Goal: Task Accomplishment & Management: Manage account settings

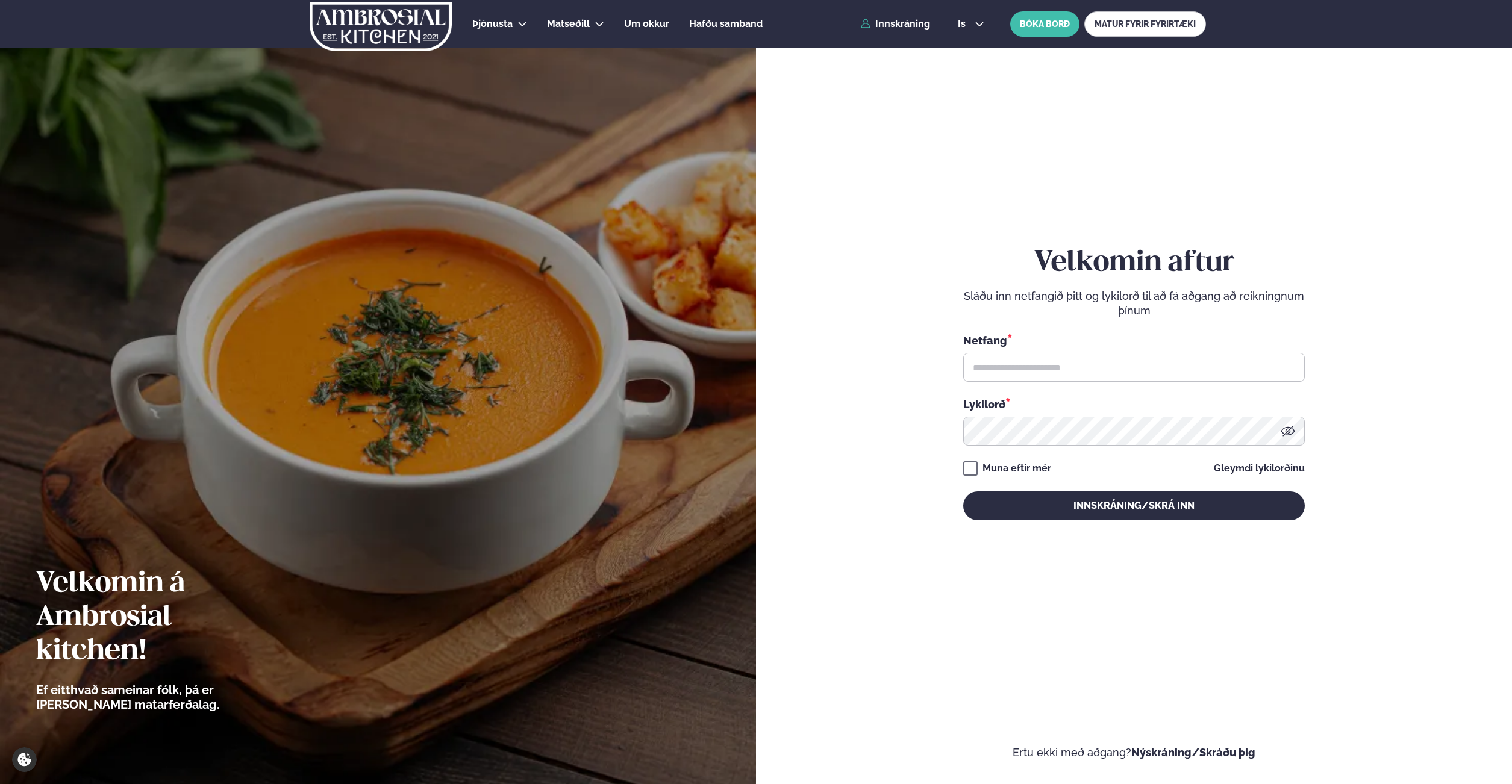
type input "**********"
click at [1079, 506] on button "Innskráning/Skrá inn" at bounding box center [1134, 506] width 342 height 29
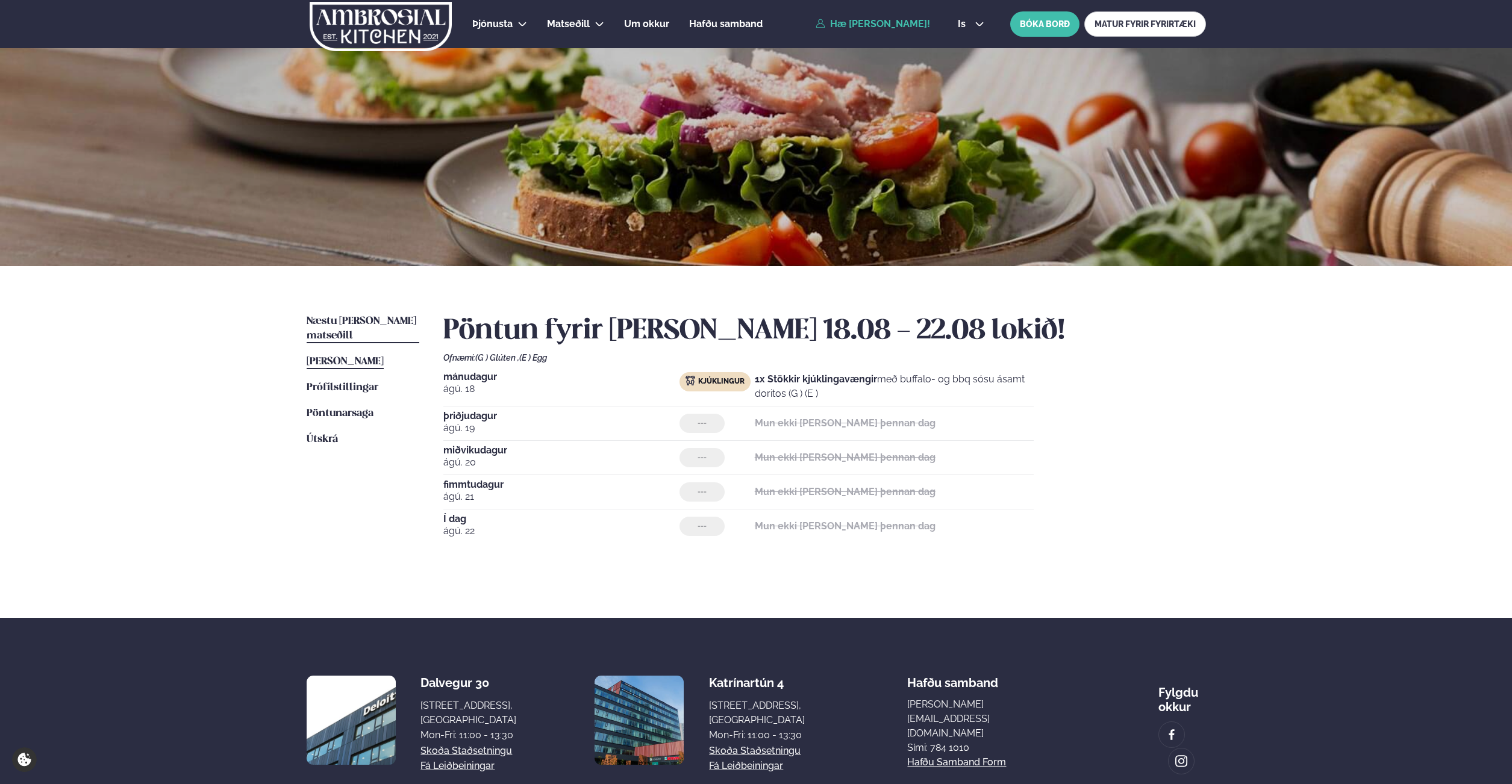
click at [380, 319] on span "Næstu [PERSON_NAME] matseðill" at bounding box center [361, 328] width 110 height 25
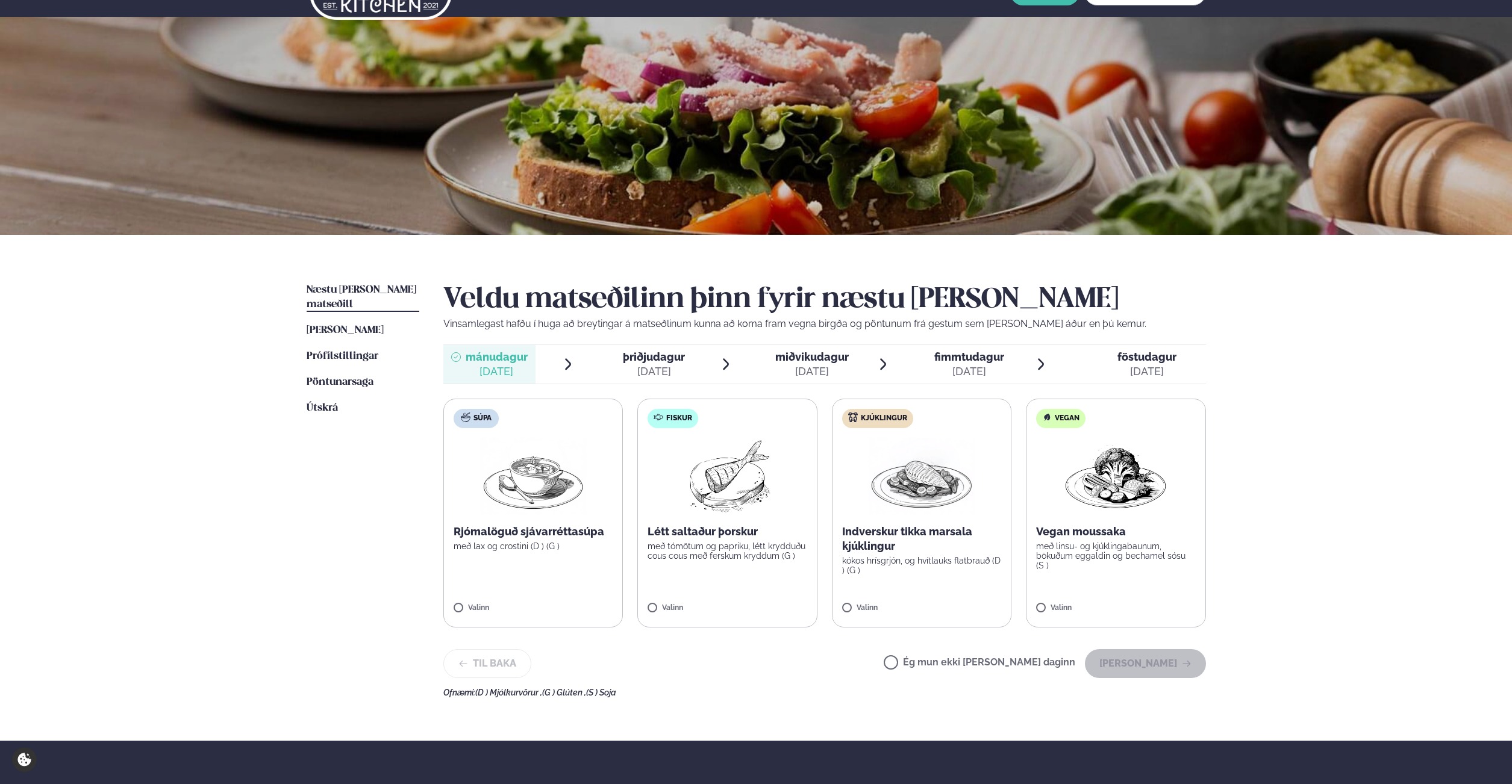
scroll to position [116, 0]
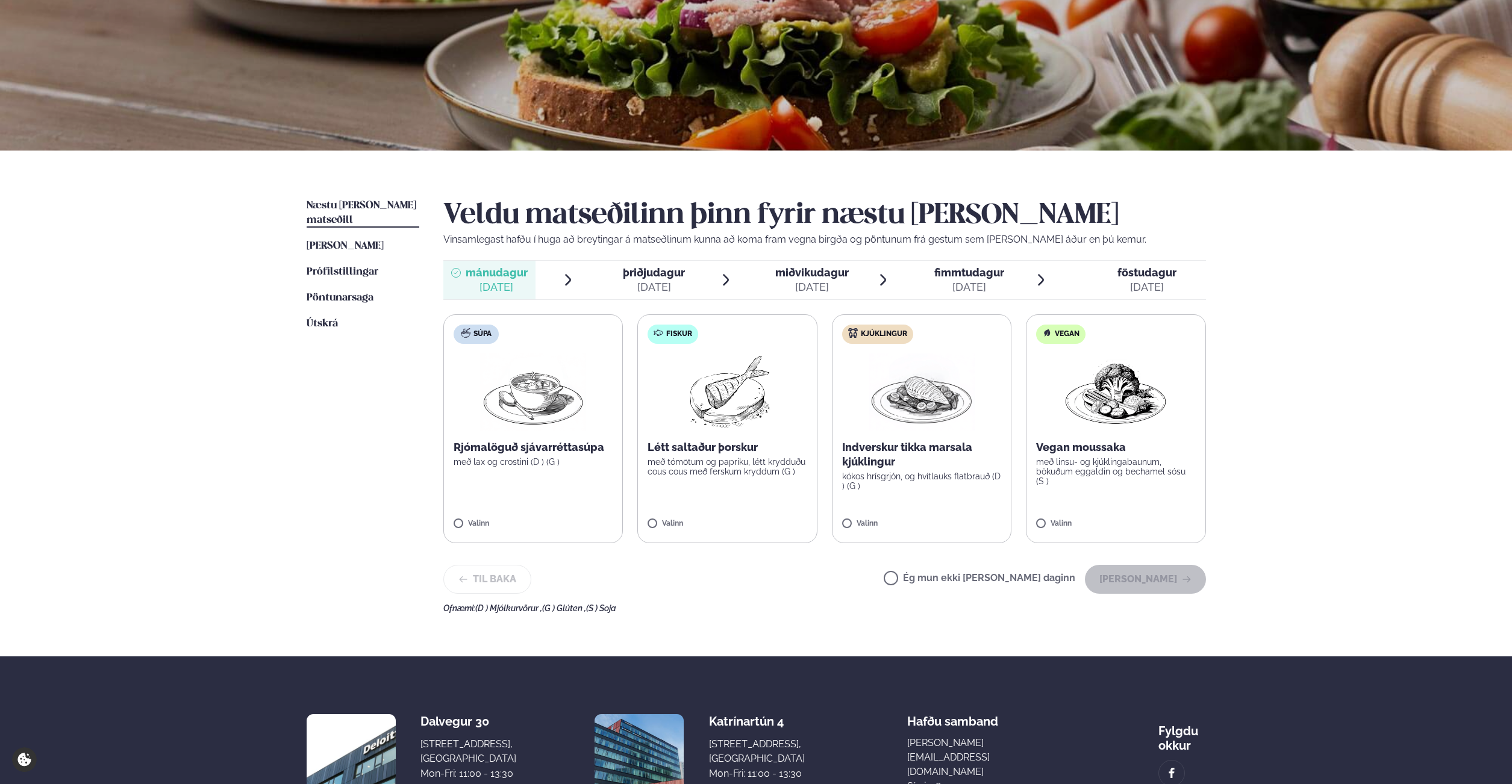
click at [655, 283] on div "[DATE]" at bounding box center [653, 287] width 62 height 14
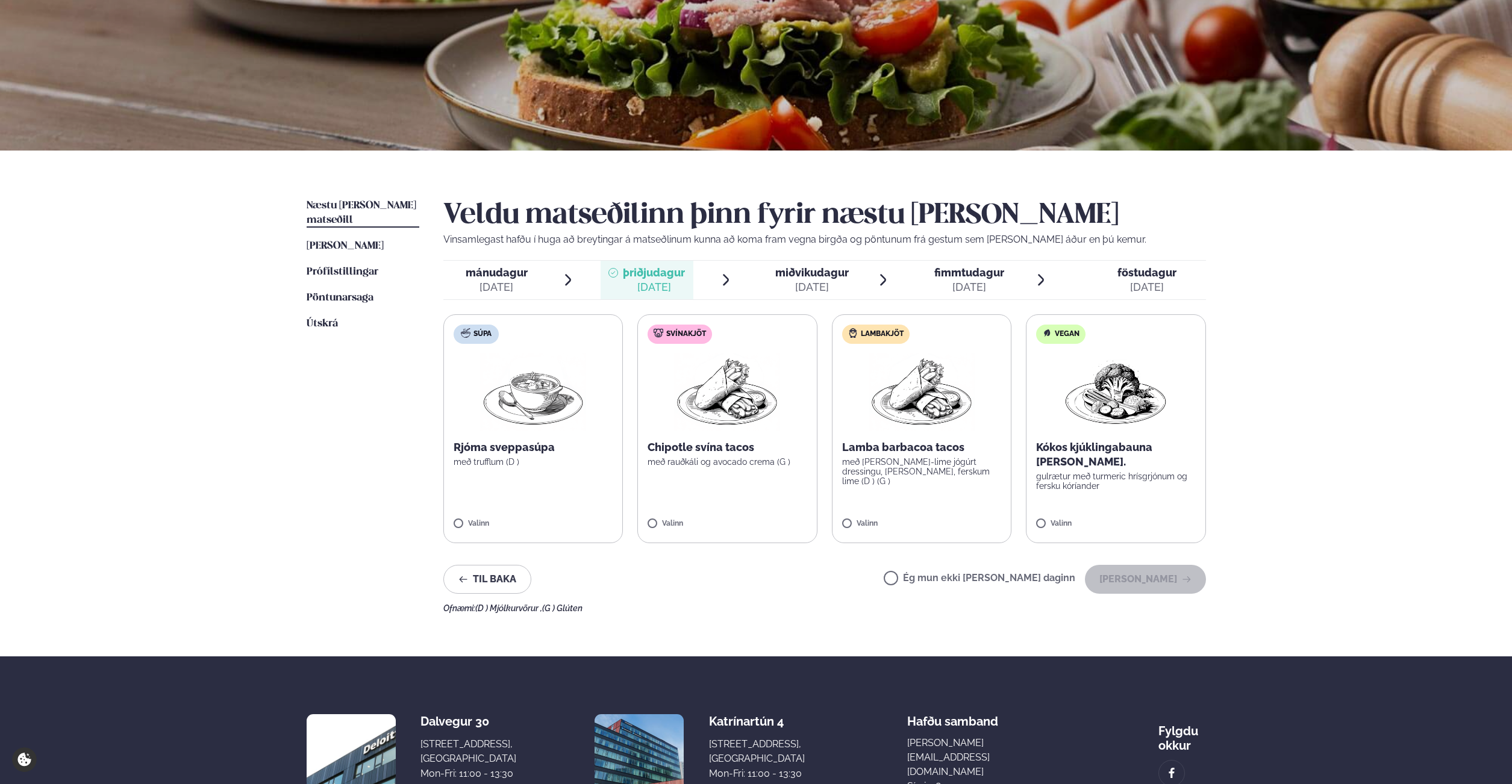
click at [815, 278] on span "miðvikudagur" at bounding box center [812, 273] width 74 height 13
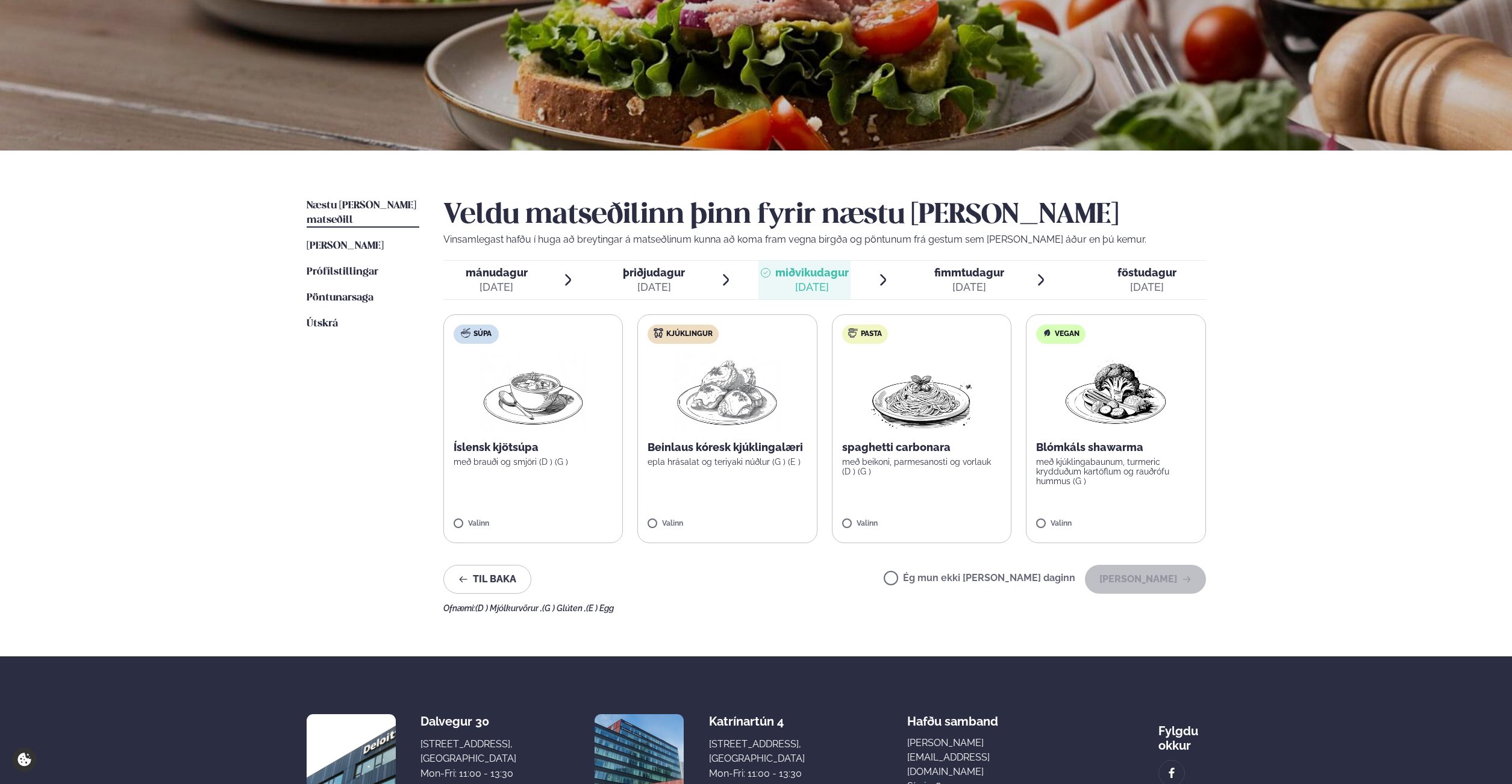
click at [534, 396] on img at bounding box center [533, 392] width 106 height 77
click at [1144, 583] on button "[PERSON_NAME]" at bounding box center [1145, 579] width 121 height 29
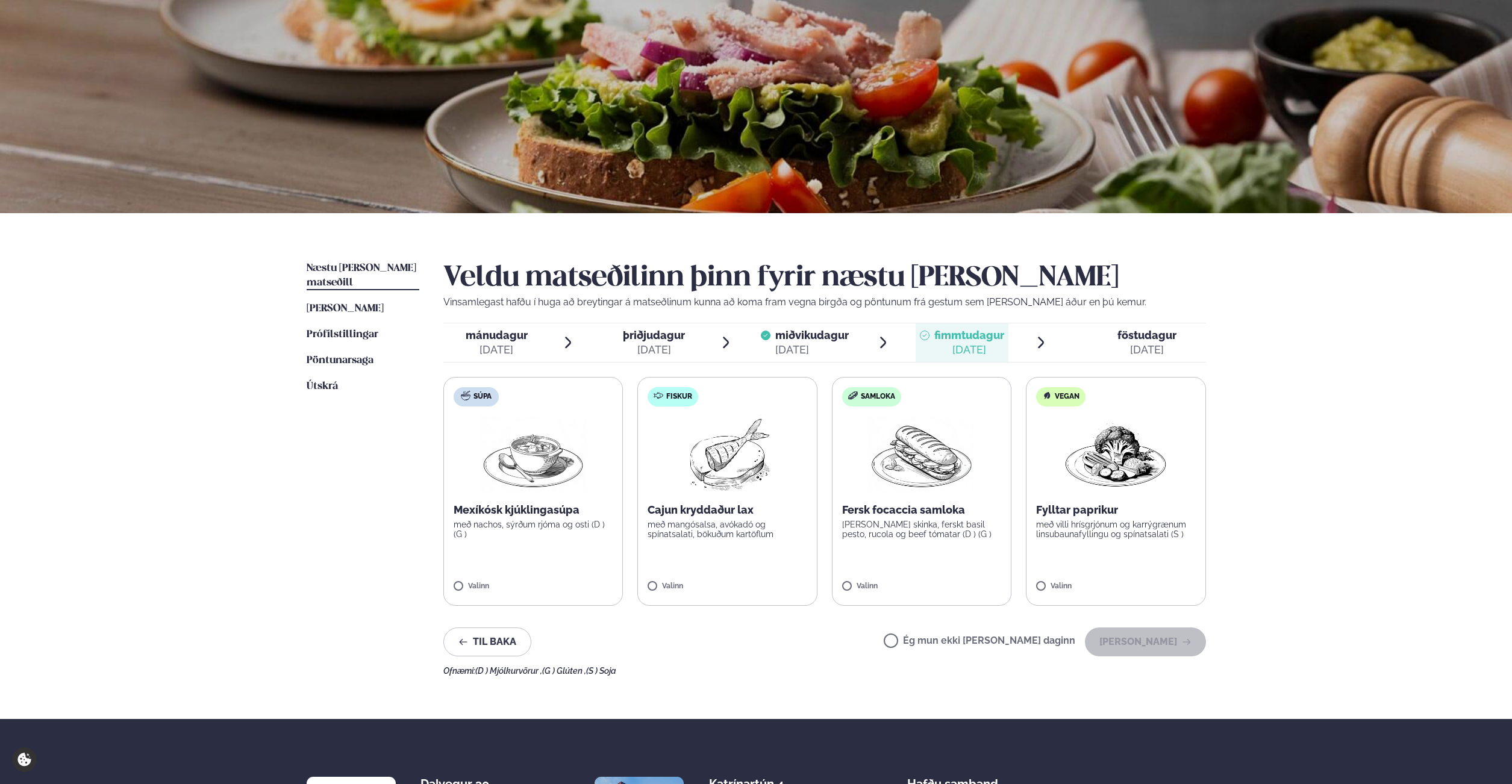
click at [1041, 640] on label "Ég mun ekki [PERSON_NAME] daginn" at bounding box center [979, 643] width 192 height 13
click at [1128, 634] on button "[PERSON_NAME]" at bounding box center [1145, 642] width 121 height 29
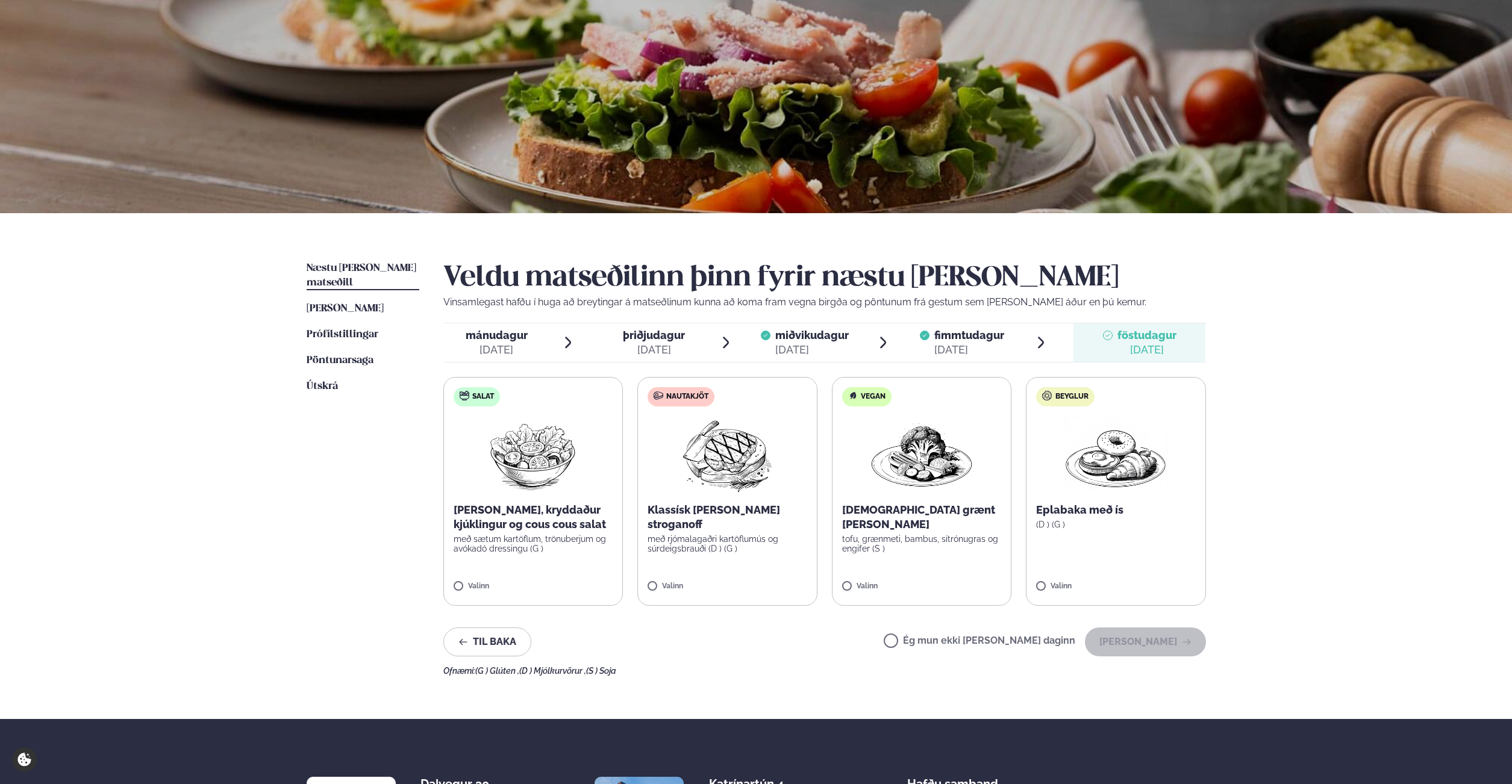
click at [1017, 648] on label "Ég mun ekki [PERSON_NAME] daginn" at bounding box center [979, 643] width 192 height 13
click at [1144, 645] on button "[PERSON_NAME]" at bounding box center [1145, 642] width 121 height 29
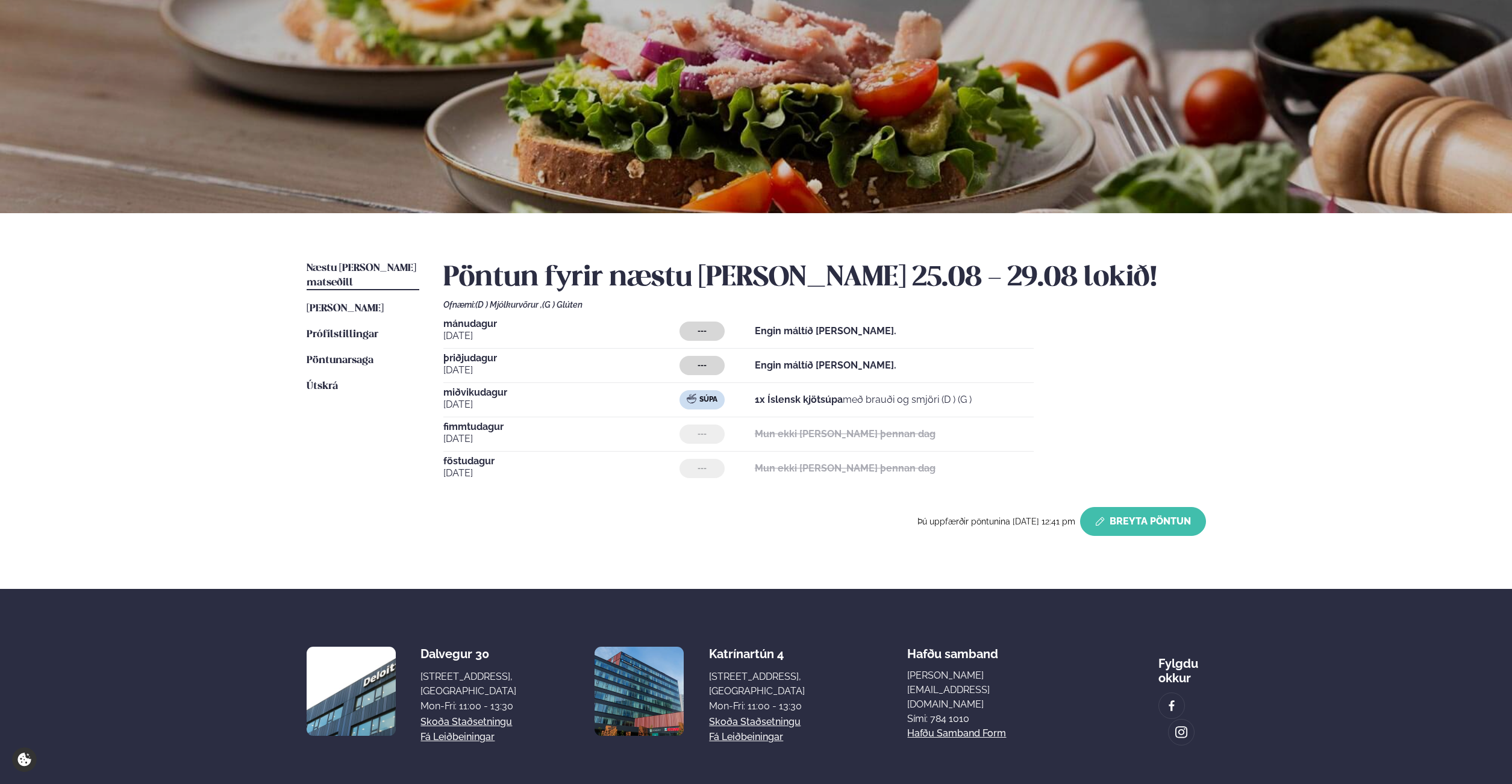
click at [1123, 517] on button "Breyta Pöntun" at bounding box center [1143, 522] width 126 height 29
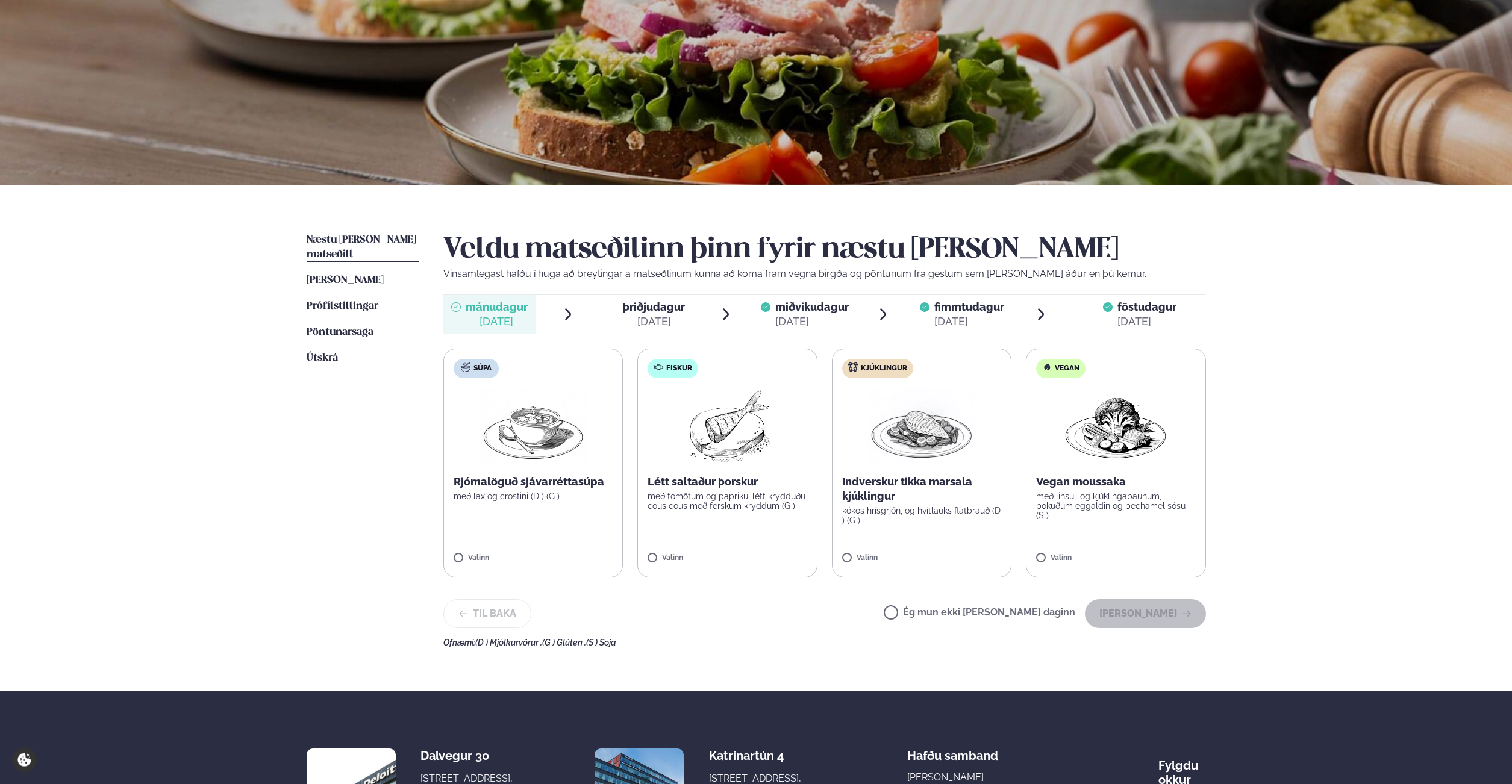
scroll to position [120, 0]
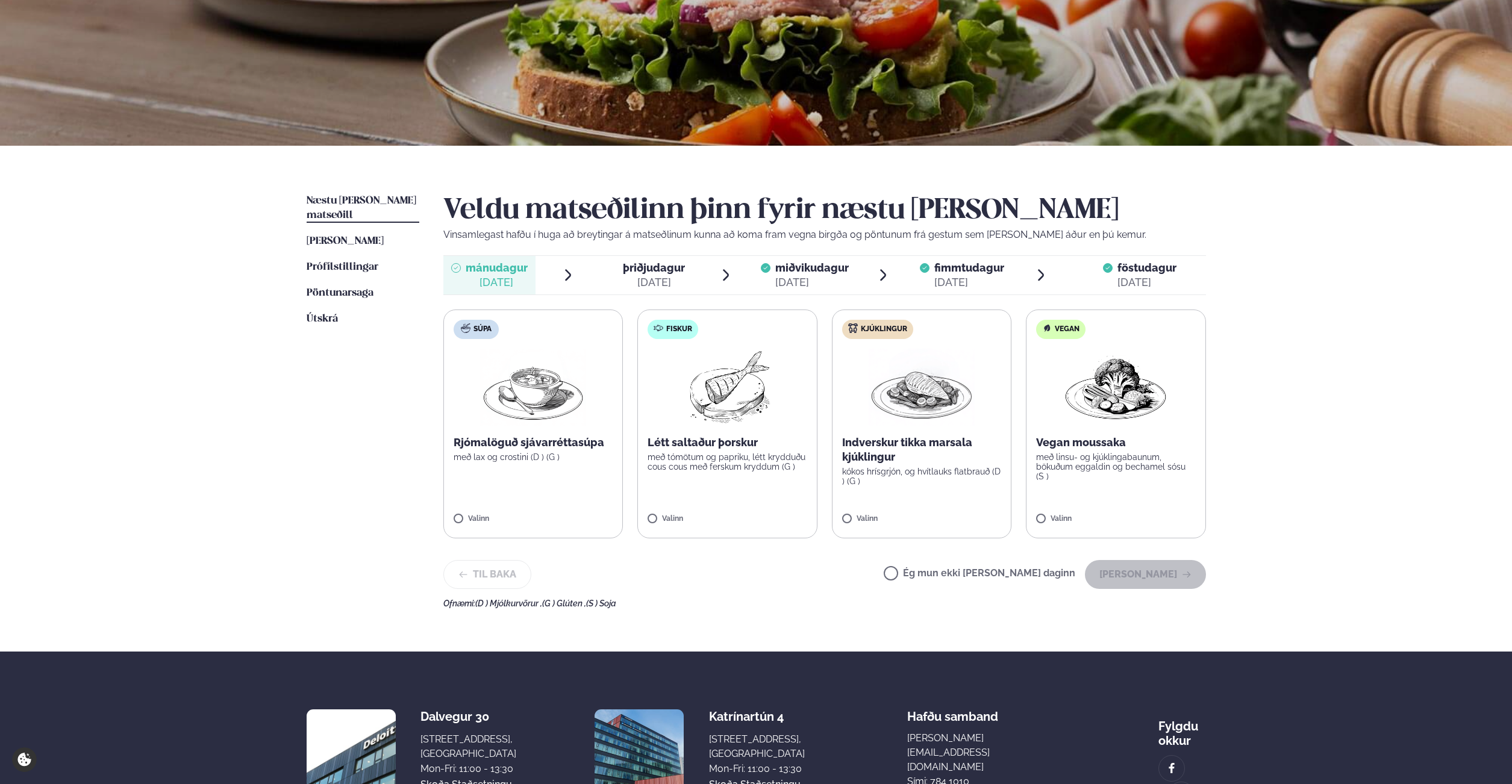
click at [1036, 570] on label "Ég mun ekki [PERSON_NAME] daginn" at bounding box center [979, 575] width 192 height 13
click at [1140, 571] on button "[PERSON_NAME]" at bounding box center [1145, 575] width 121 height 29
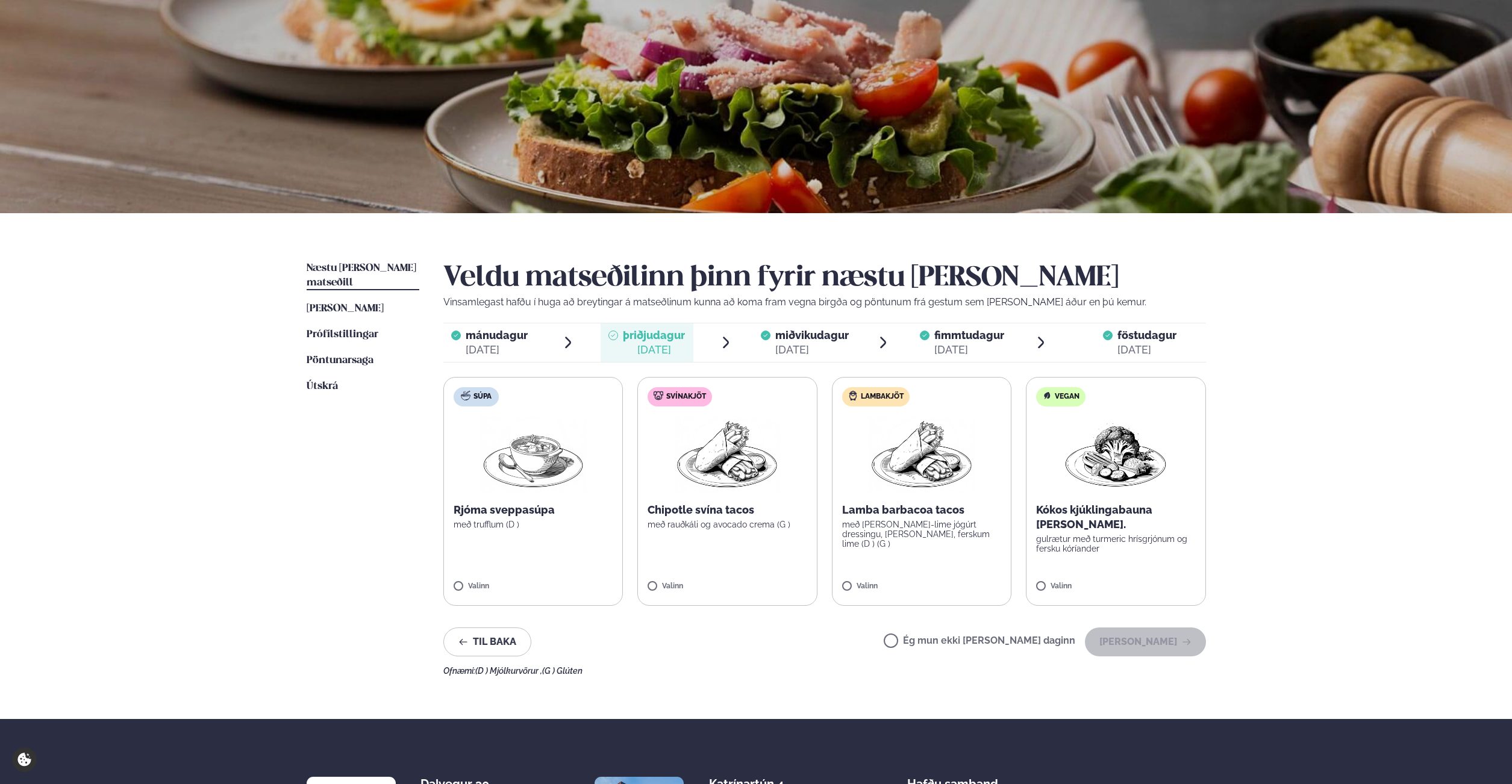
click at [502, 340] on span "mánudagur" at bounding box center [496, 335] width 62 height 13
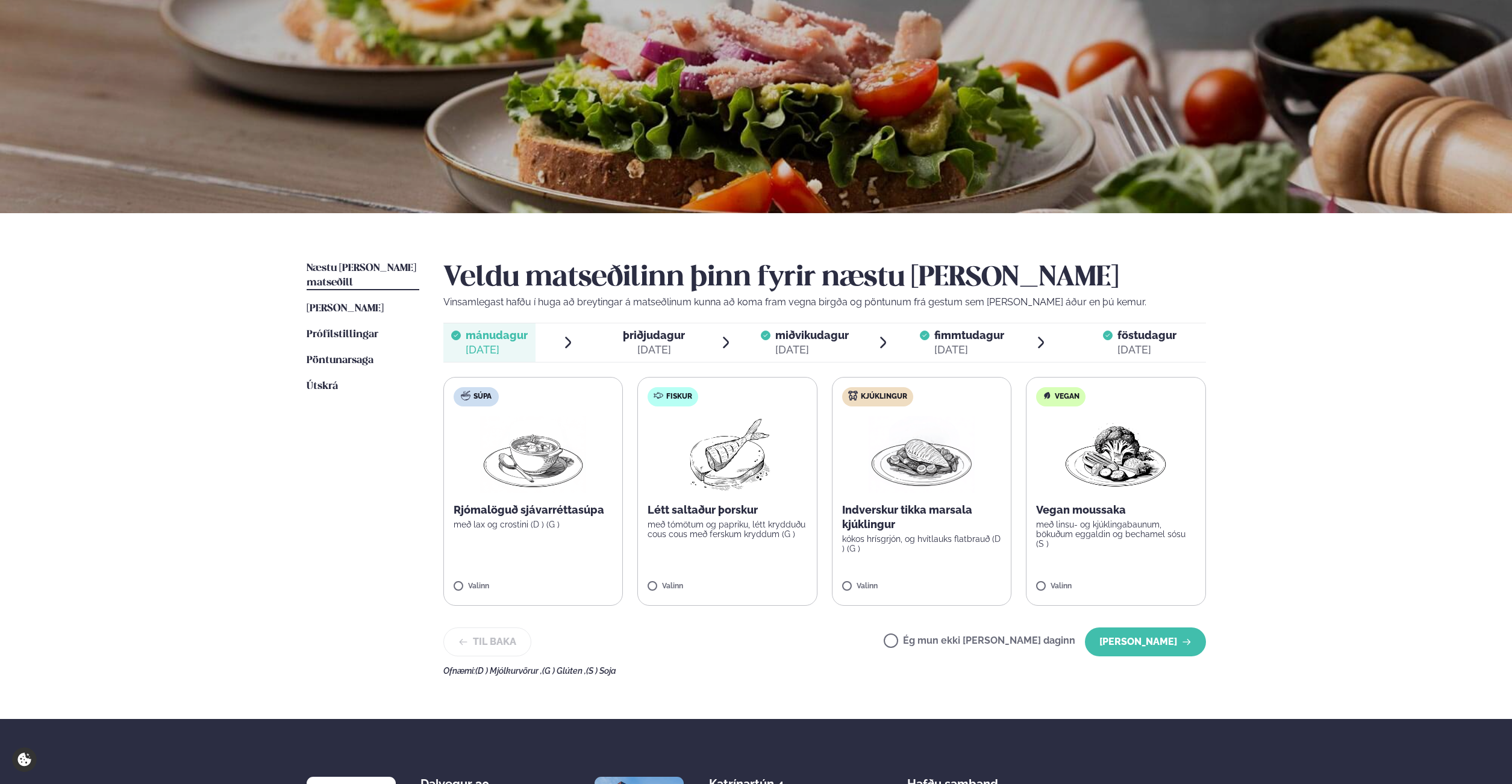
click at [654, 338] on span "þriðjudagur" at bounding box center [653, 335] width 62 height 13
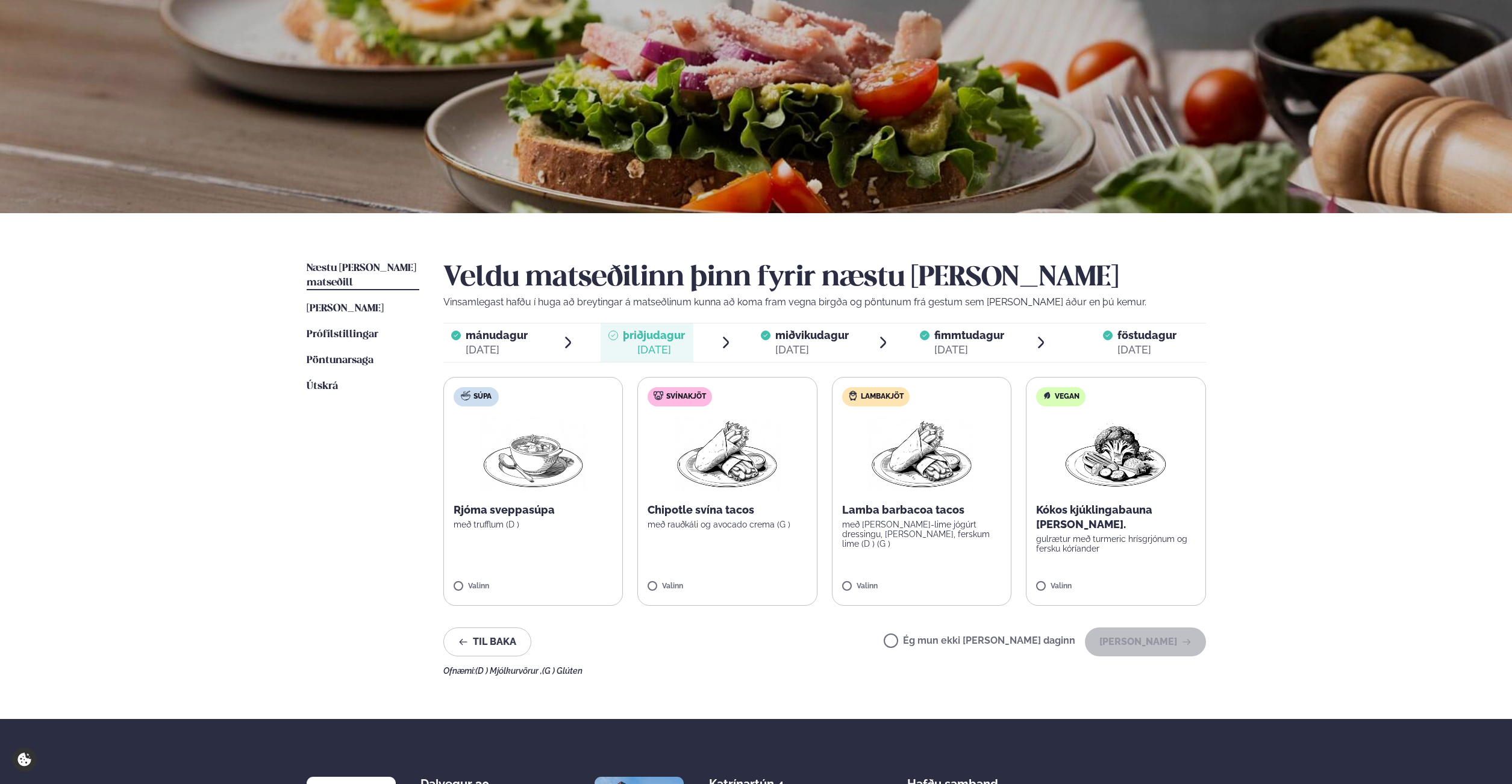
click at [939, 642] on label "Ég mun ekki [PERSON_NAME] daginn" at bounding box center [979, 643] width 192 height 13
click at [1131, 642] on button "[PERSON_NAME]" at bounding box center [1145, 642] width 121 height 29
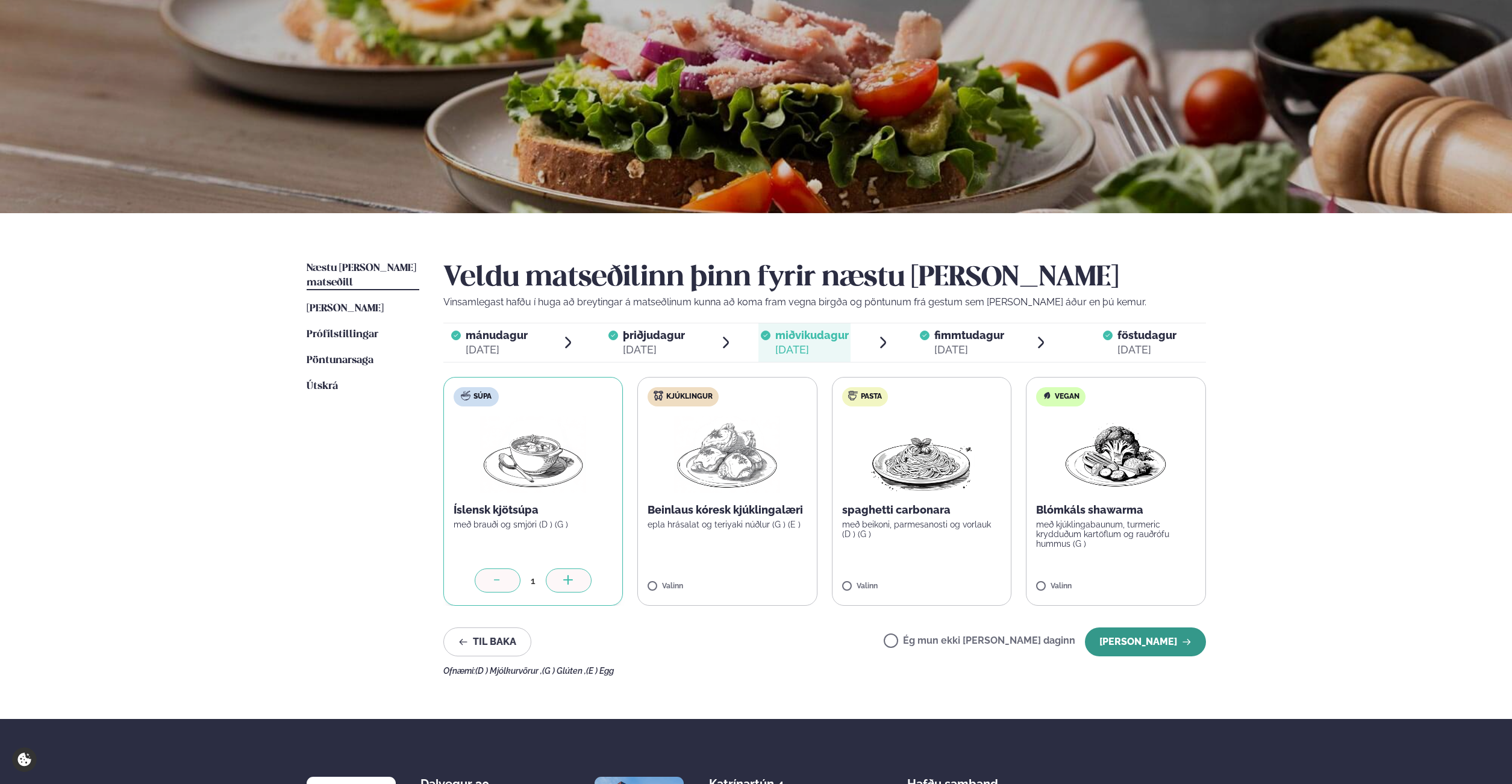
click at [1131, 641] on button "[PERSON_NAME]" at bounding box center [1145, 642] width 121 height 29
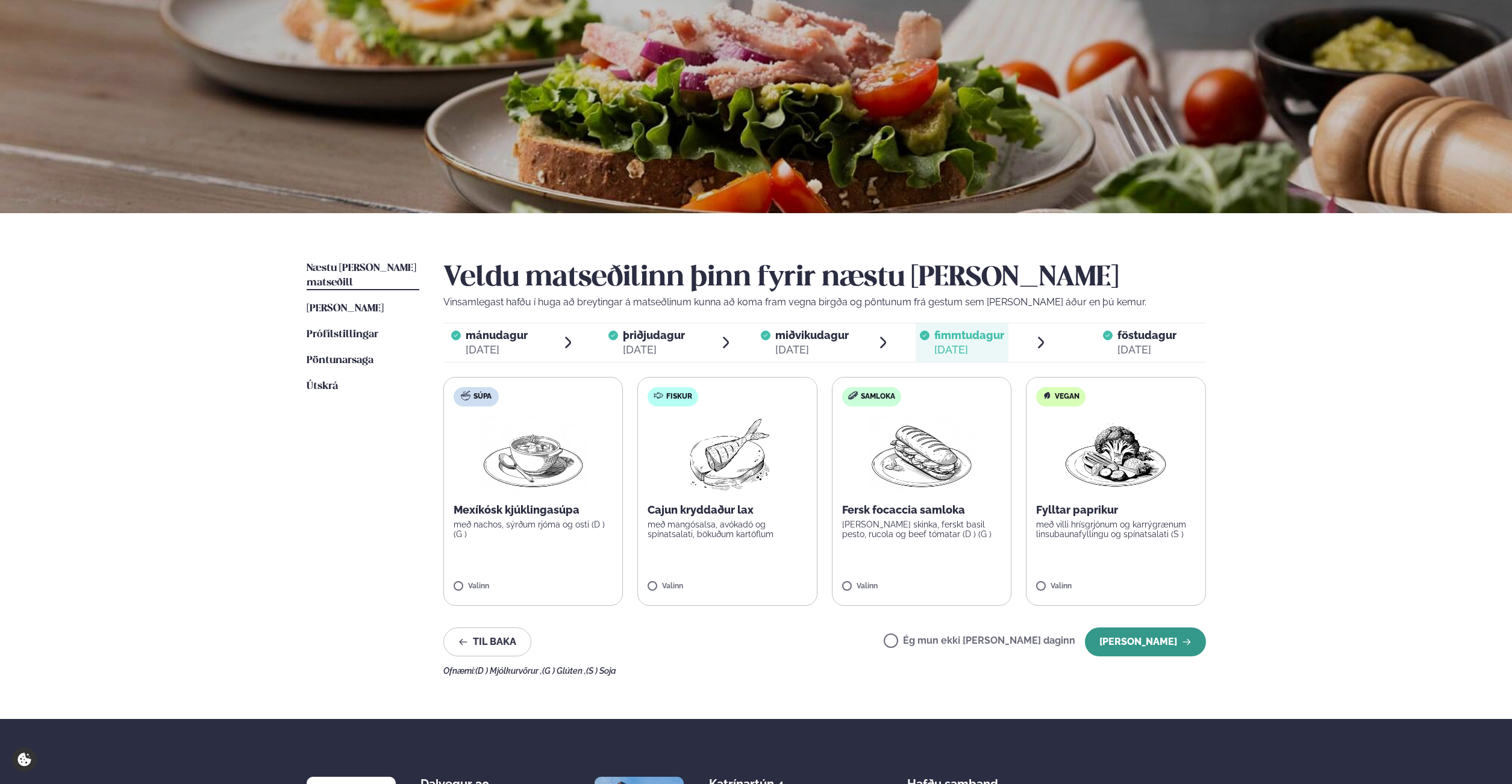
click at [1132, 641] on button "[PERSON_NAME]" at bounding box center [1145, 642] width 121 height 29
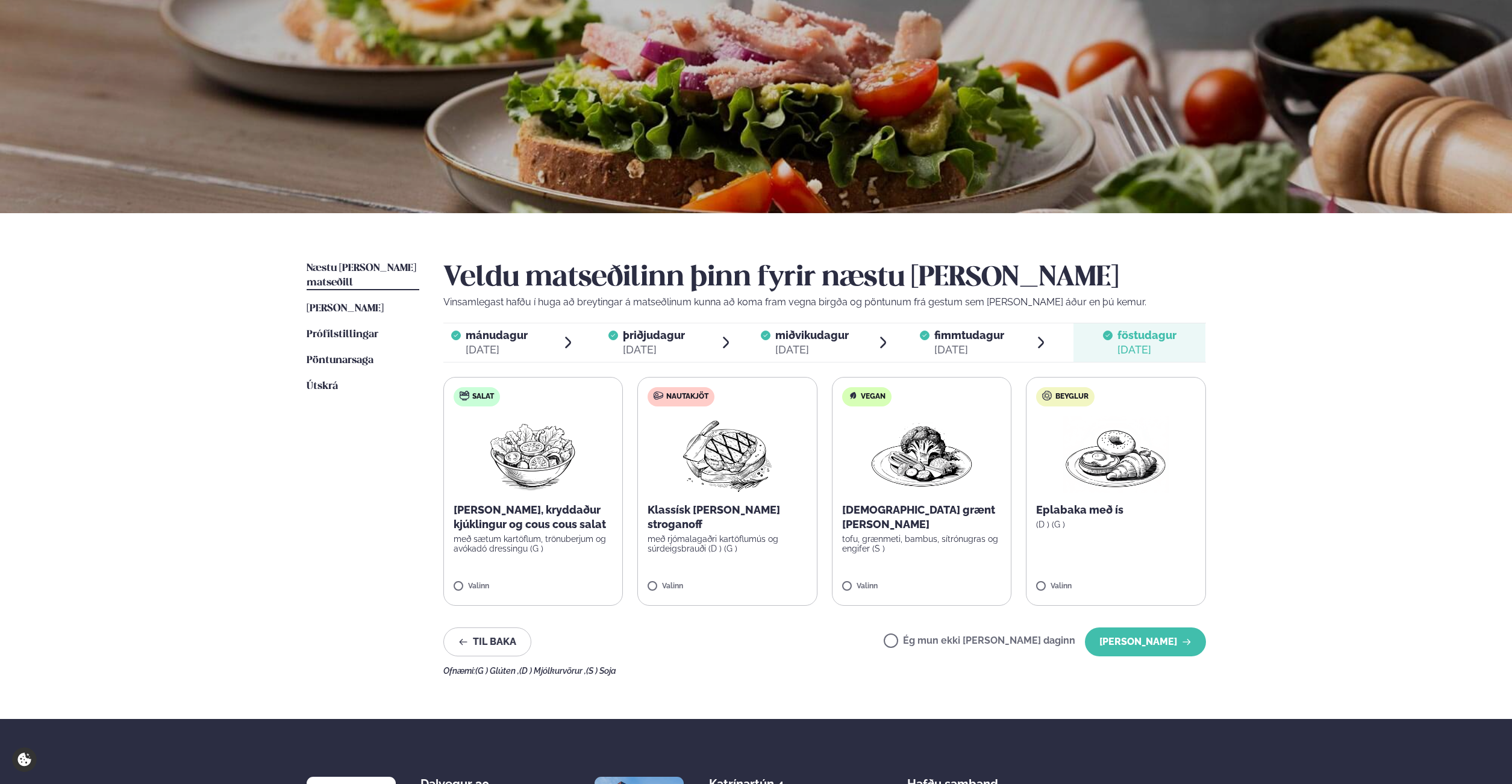
click at [1132, 641] on button "[PERSON_NAME]" at bounding box center [1145, 642] width 121 height 29
